Goal: Obtain resource: Obtain resource

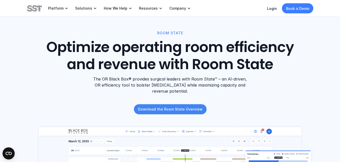
click at [193, 107] on p "Download the Room State Overview" at bounding box center [170, 109] width 64 height 5
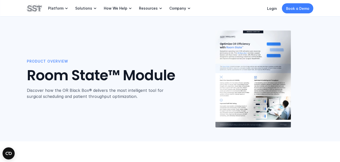
click at [241, 73] on img at bounding box center [252, 79] width 75 height 97
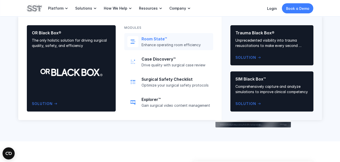
scroll to position [10, 0]
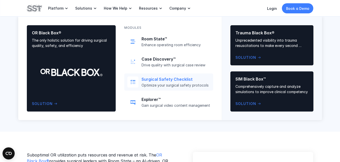
click at [164, 81] on p "Surgical Safety Checklist" at bounding box center [175, 79] width 69 height 5
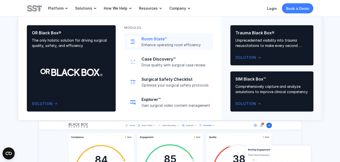
click at [157, 44] on p "Enhance operating room efficiency" at bounding box center [175, 45] width 69 height 5
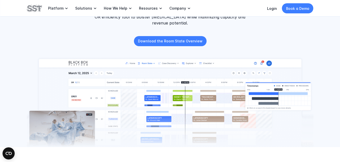
scroll to position [69, 0]
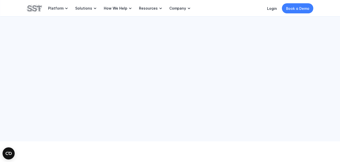
scroll to position [10, 0]
